Goal: Information Seeking & Learning: Learn about a topic

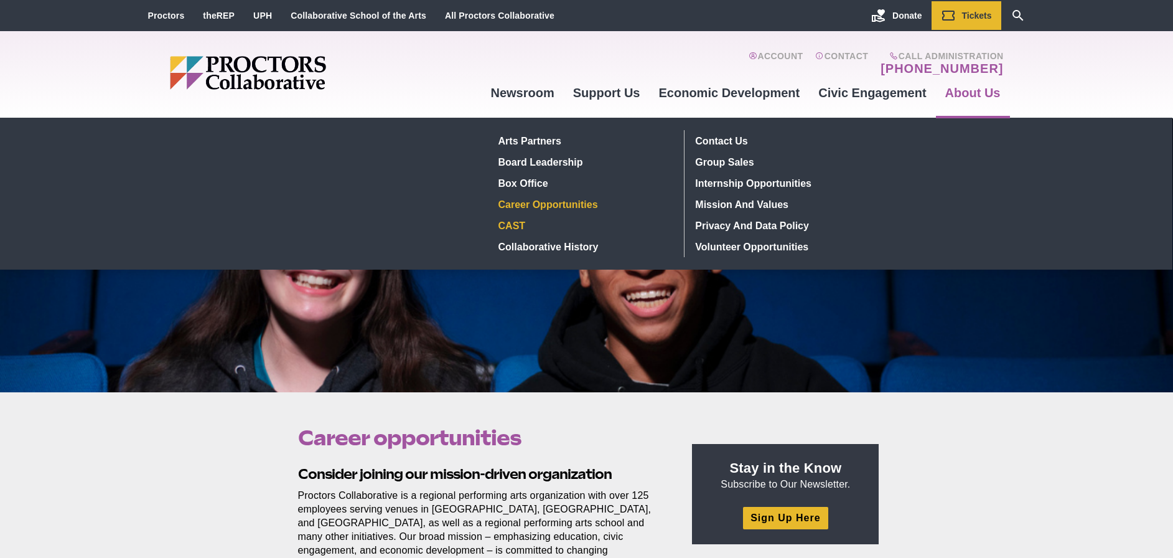
click at [523, 228] on link "CAST" at bounding box center [583, 225] width 181 height 21
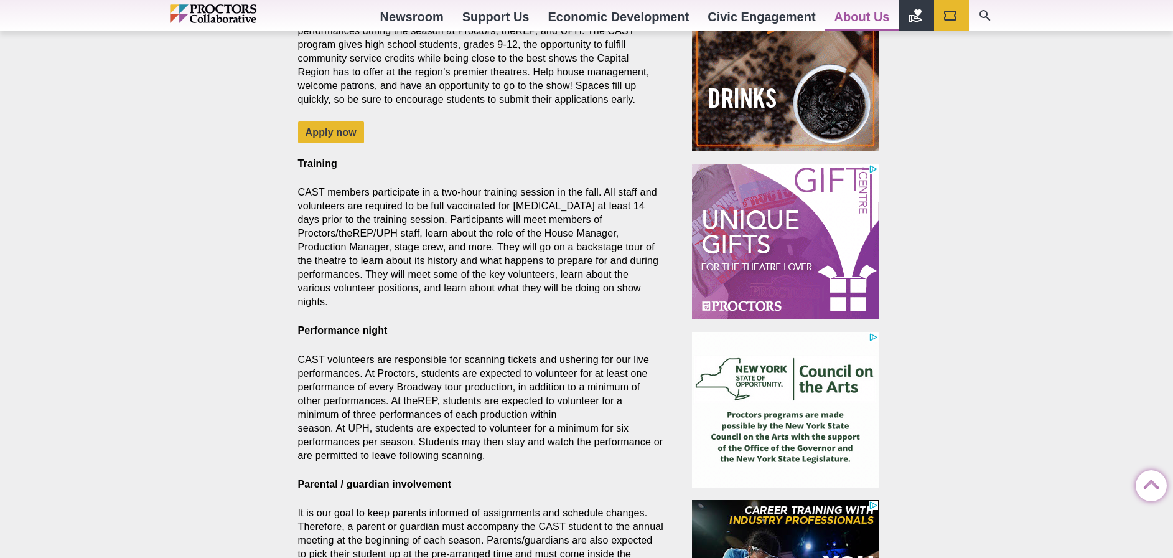
scroll to position [336, 0]
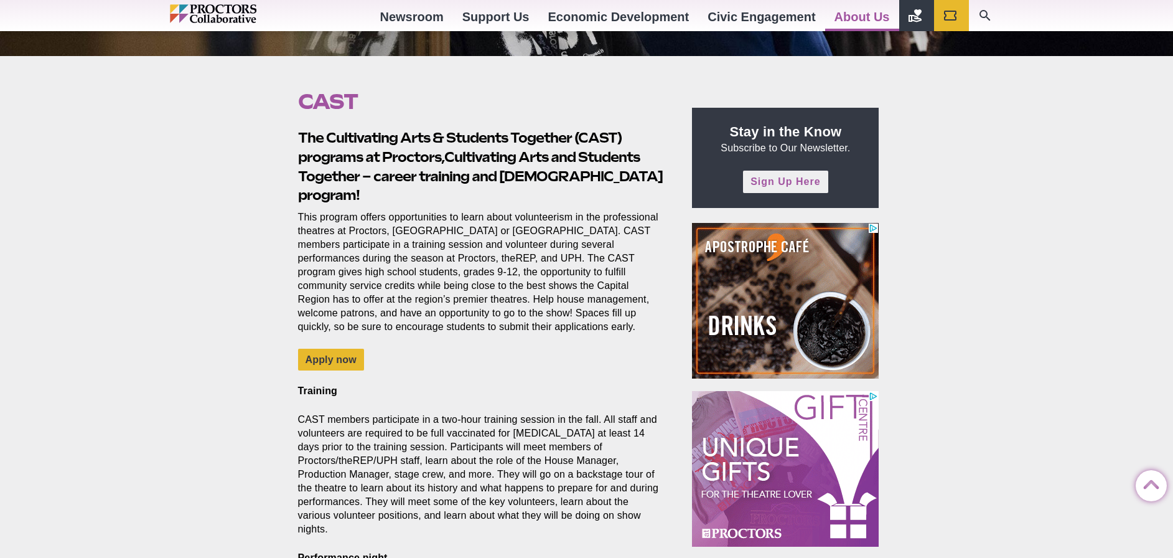
click at [765, 185] on link "Sign Up Here" at bounding box center [785, 182] width 85 height 22
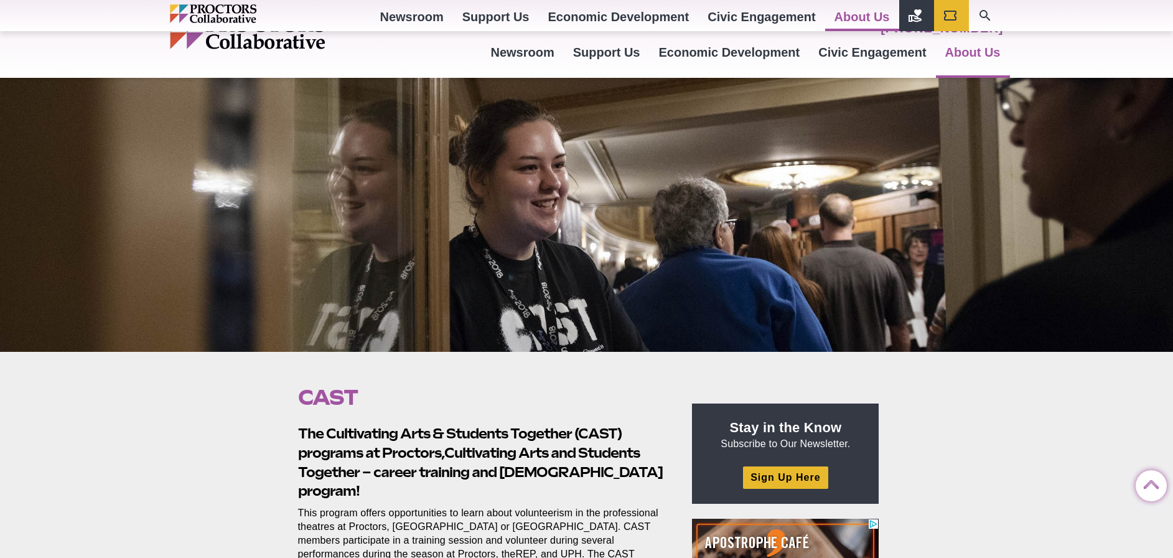
scroll to position [40, 0]
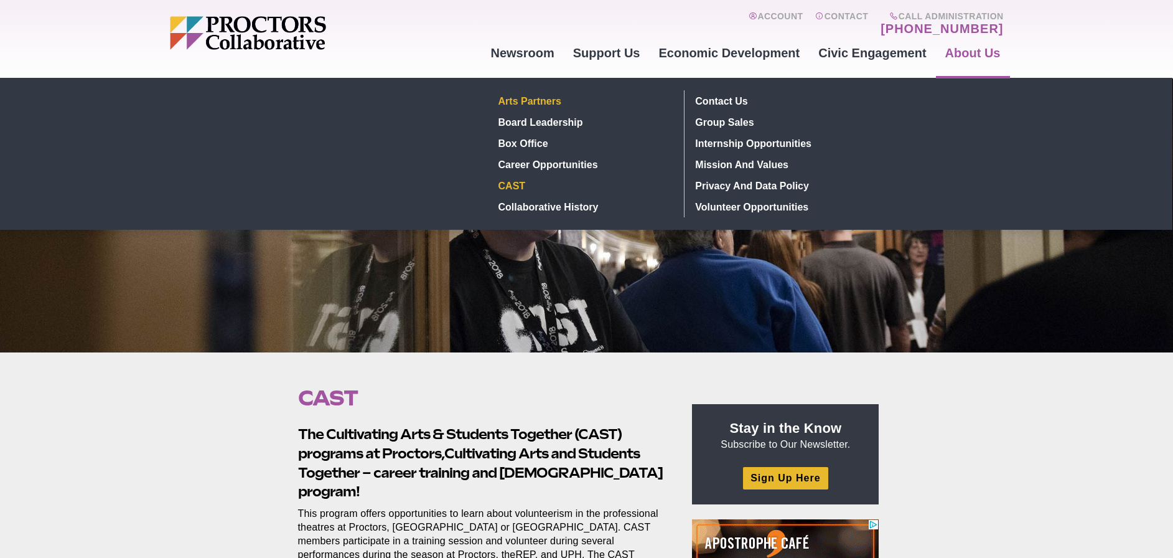
click at [543, 98] on link "Arts Partners" at bounding box center [583, 100] width 181 height 21
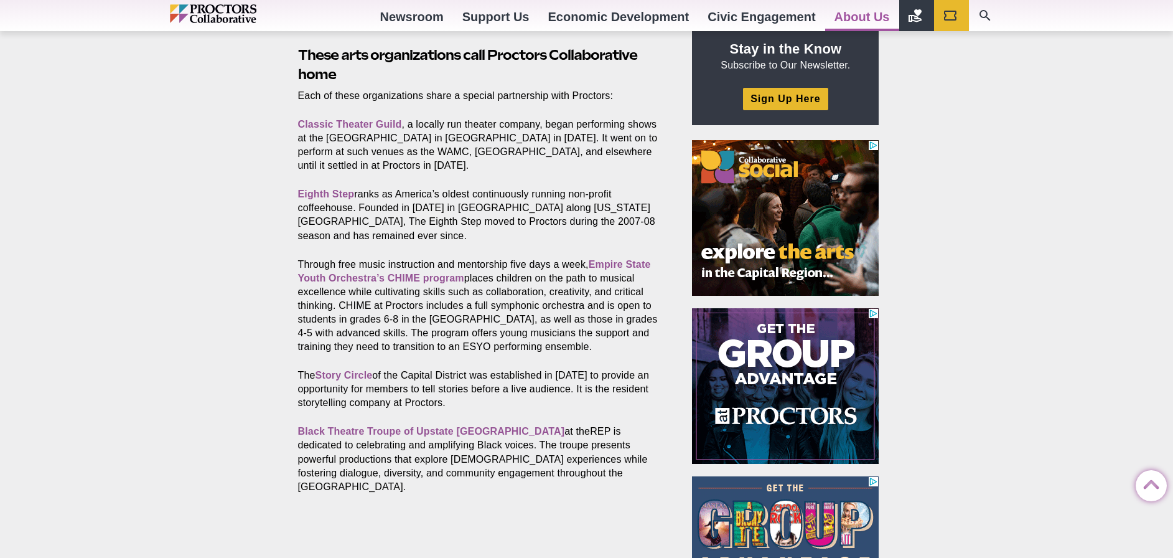
scroll to position [426, 0]
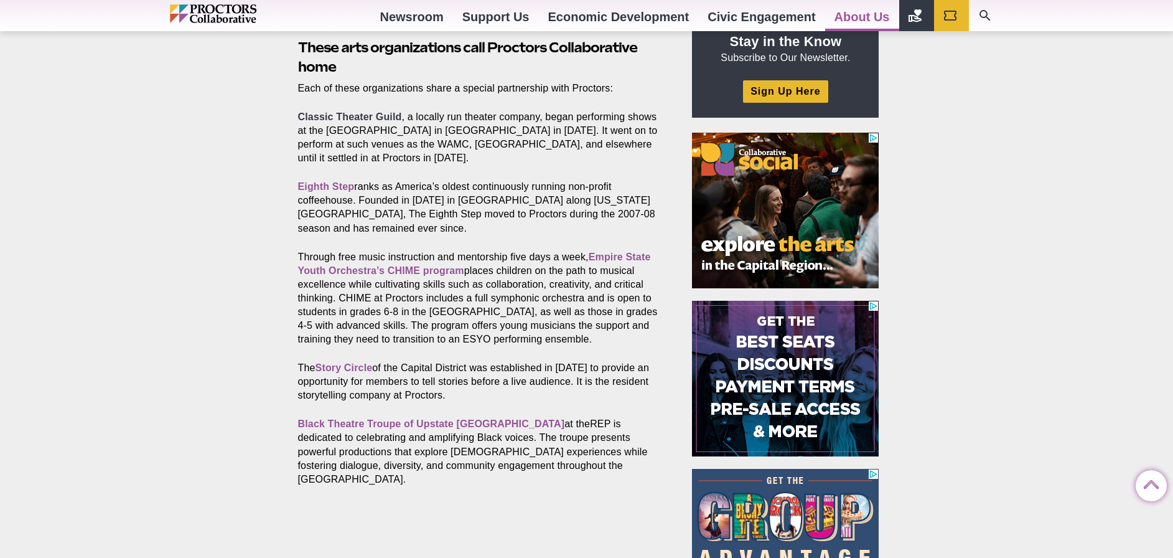
click at [363, 113] on strong "Classic Theater Guild" at bounding box center [350, 116] width 104 height 11
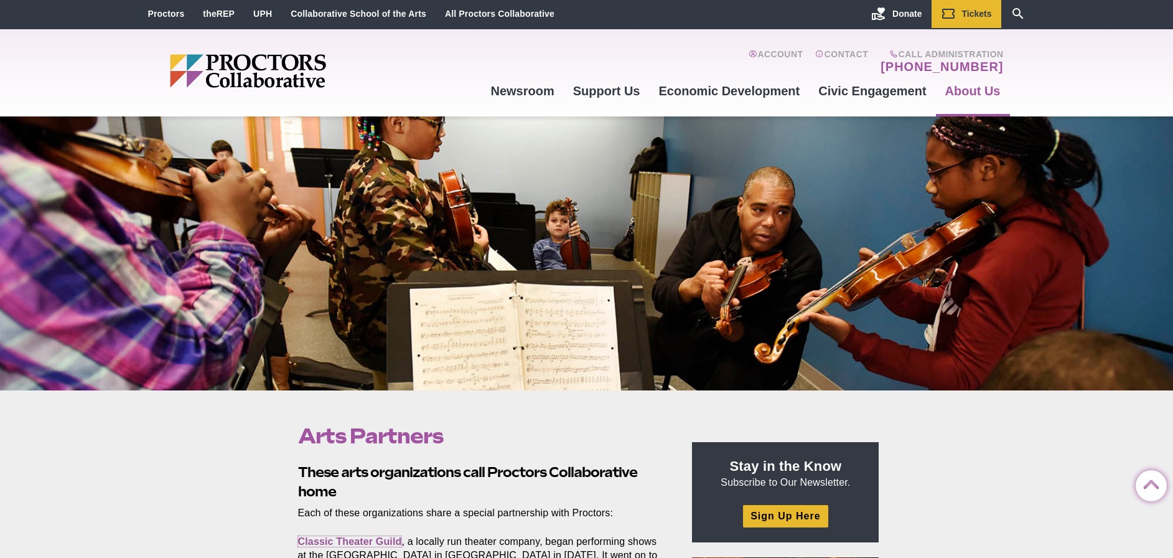
scroll to position [0, 0]
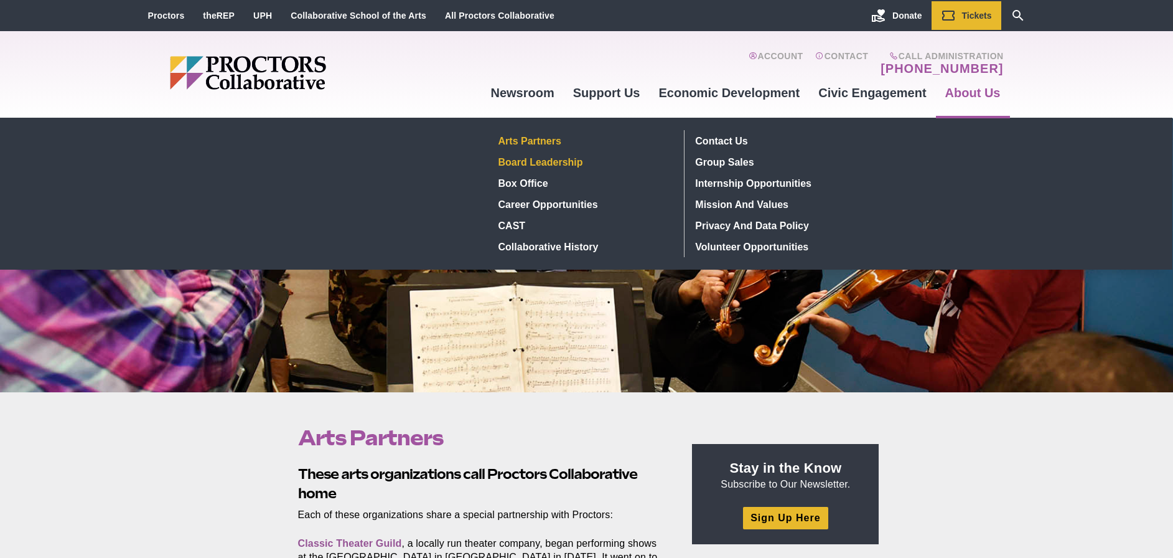
click at [579, 161] on link "Board Leadership" at bounding box center [583, 161] width 181 height 21
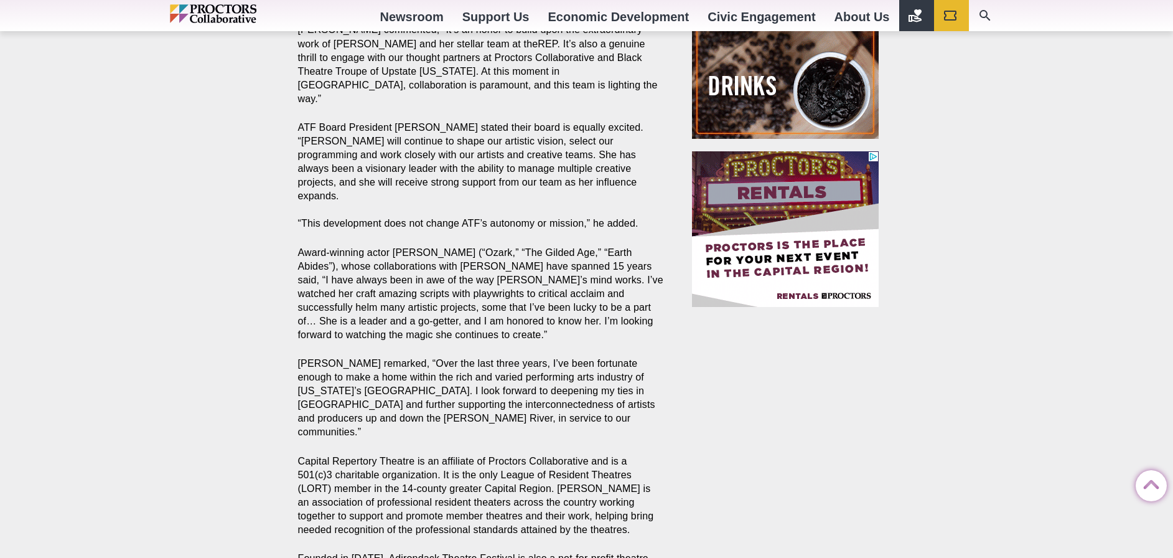
scroll to position [1413, 0]
